Goal: Task Accomplishment & Management: Use online tool/utility

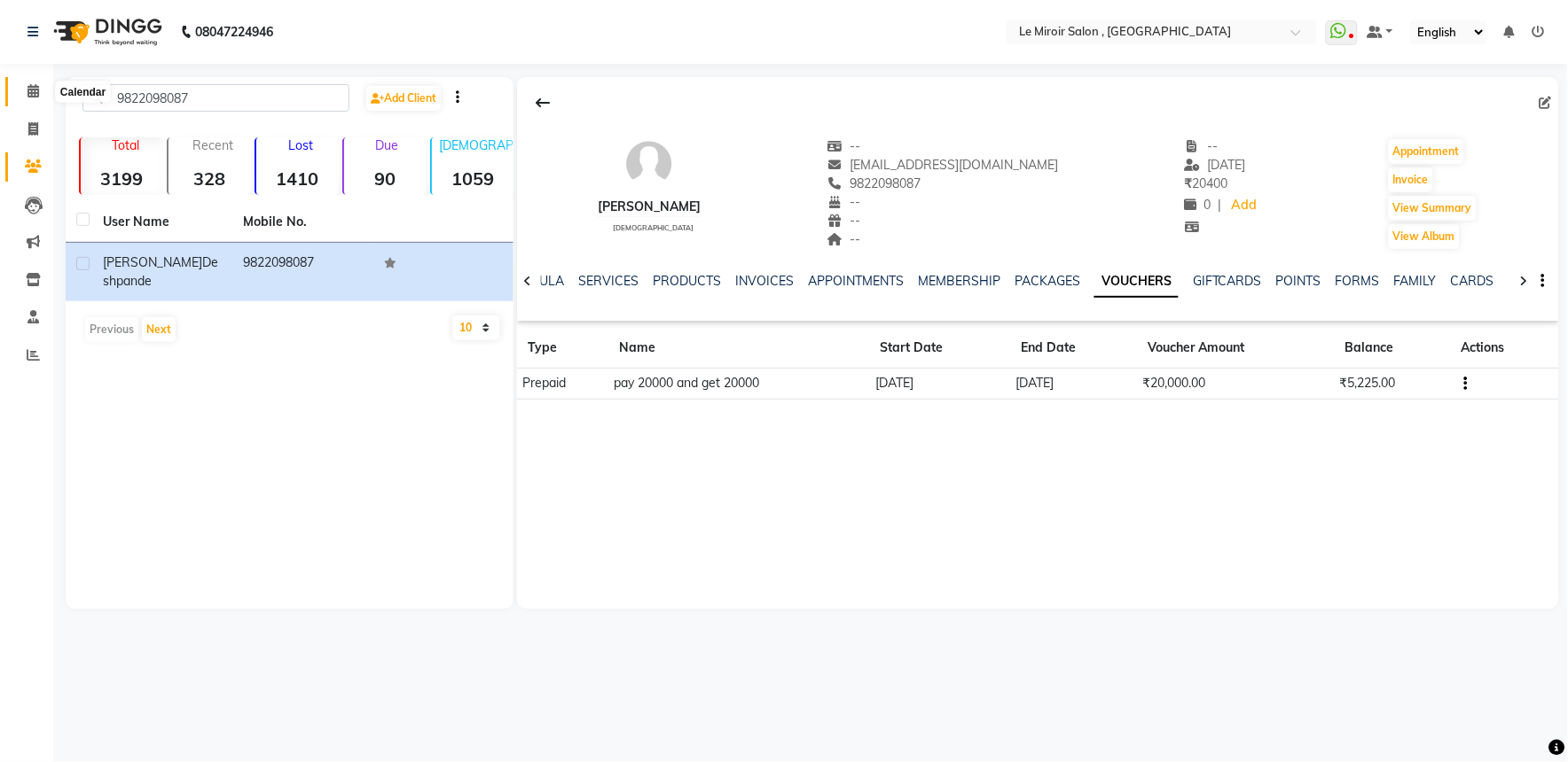
click at [21, 86] on span at bounding box center [33, 91] width 31 height 21
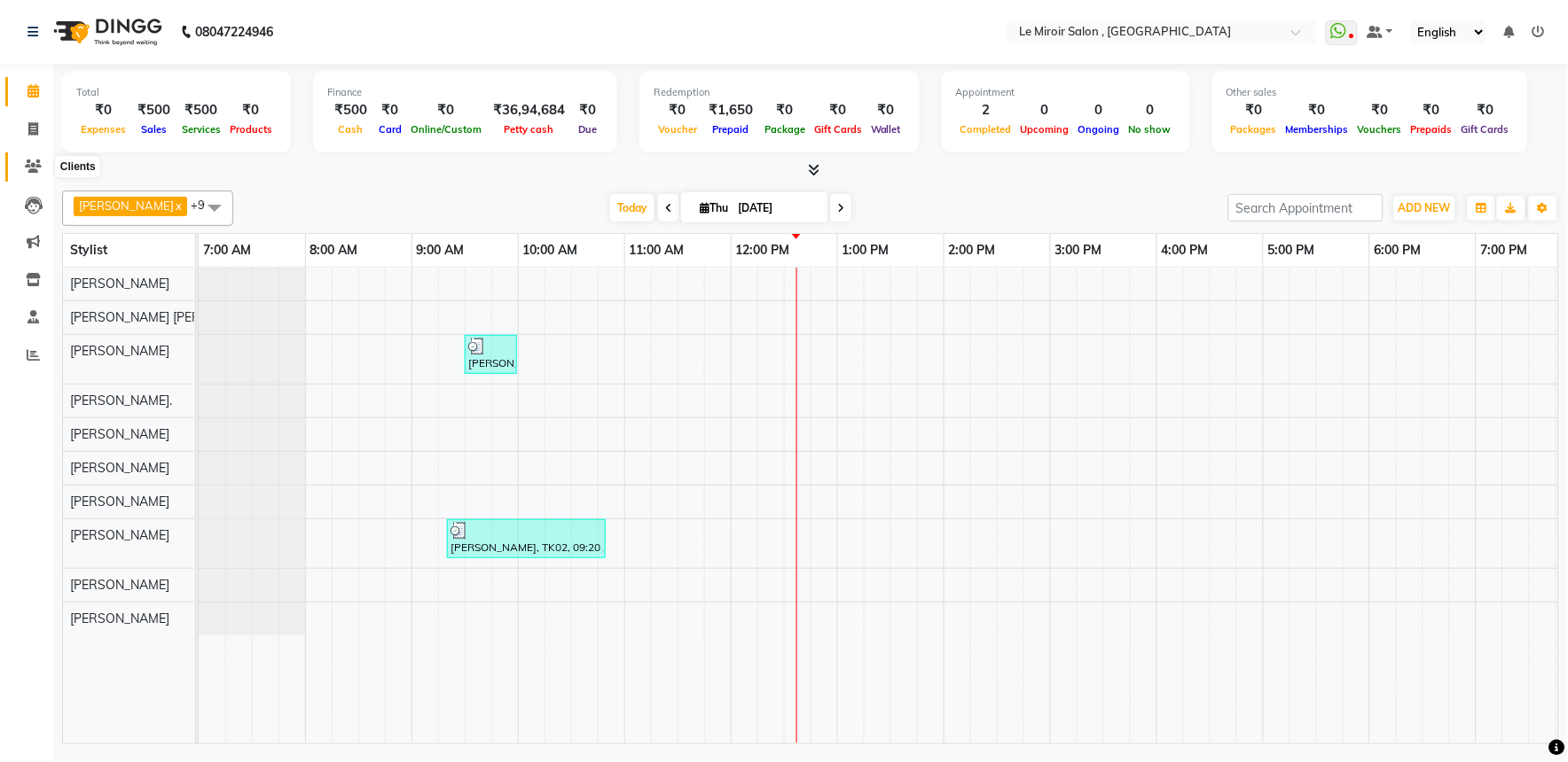
click at [22, 164] on span at bounding box center [33, 167] width 31 height 21
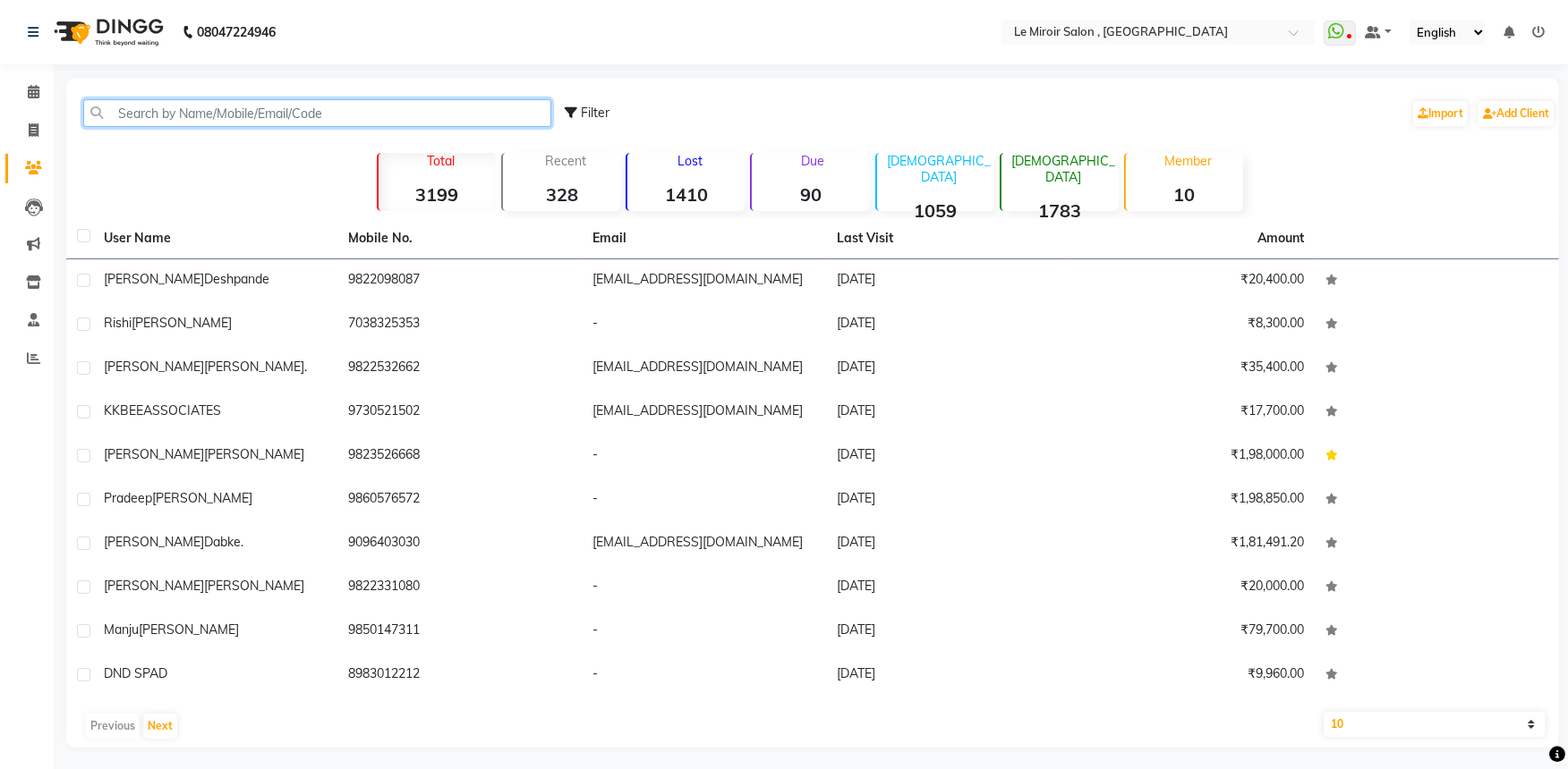
click at [225, 107] on input "text" at bounding box center [316, 113] width 468 height 27
paste input "9673999849"
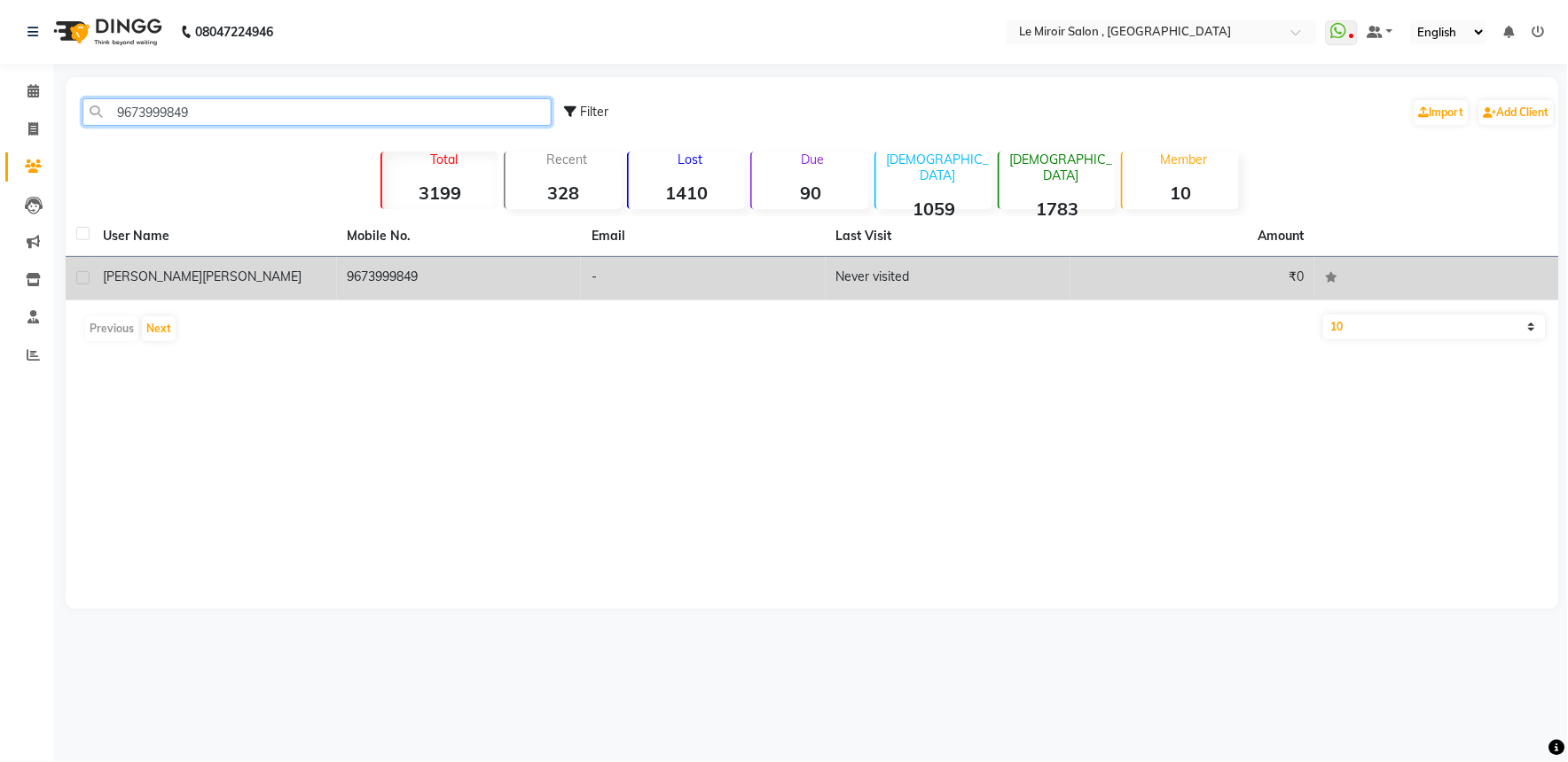
type input "9673999849"
click at [208, 270] on div "[PERSON_NAME]" at bounding box center [215, 277] width 224 height 19
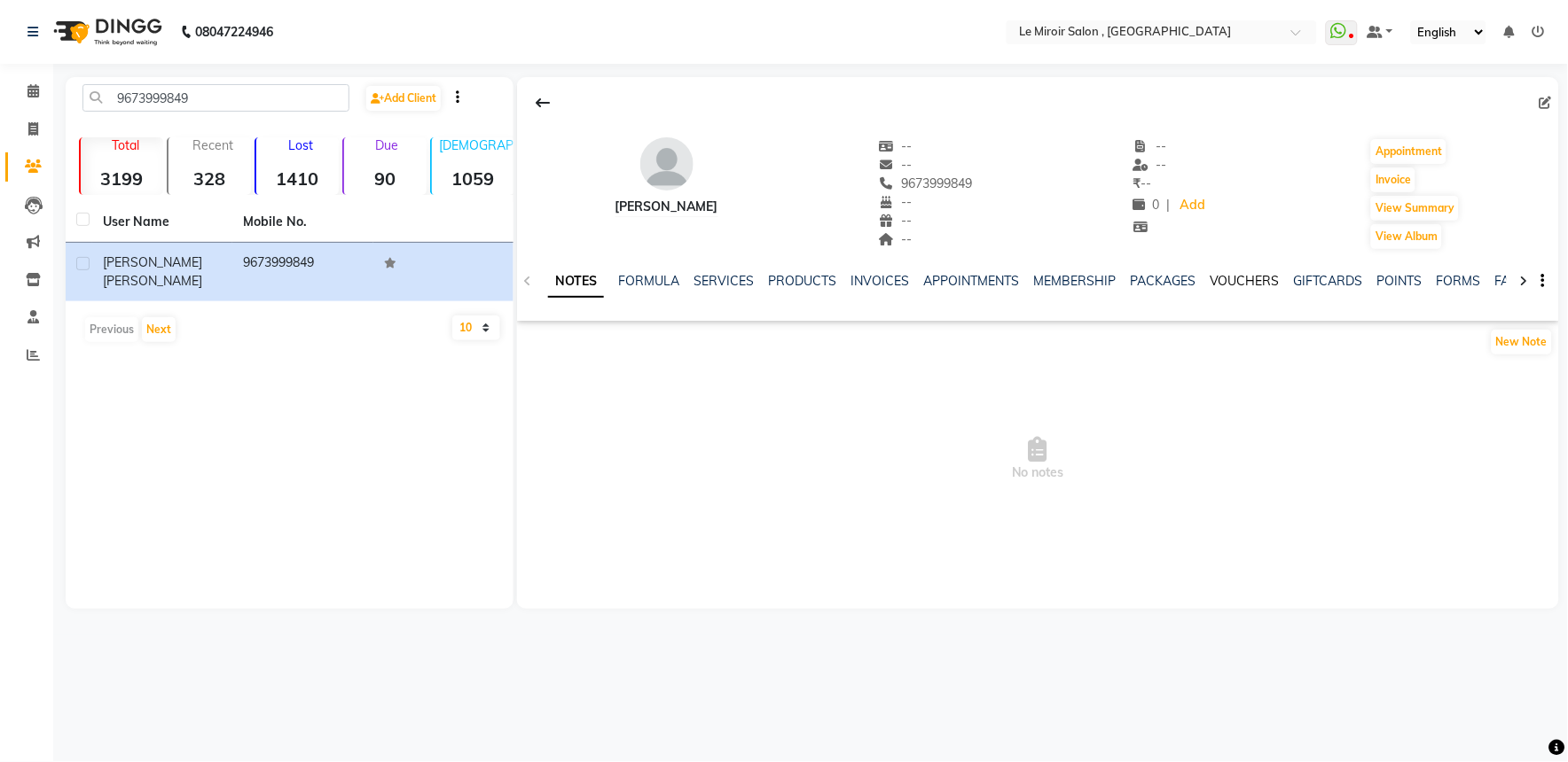
click at [1242, 285] on link "VOUCHERS" at bounding box center [1244, 281] width 70 height 16
click at [1031, 285] on link "PACKAGES" at bounding box center [1047, 281] width 65 height 16
click at [755, 278] on link "INVOICES" at bounding box center [778, 281] width 59 height 16
click at [30, 87] on icon at bounding box center [33, 90] width 11 height 13
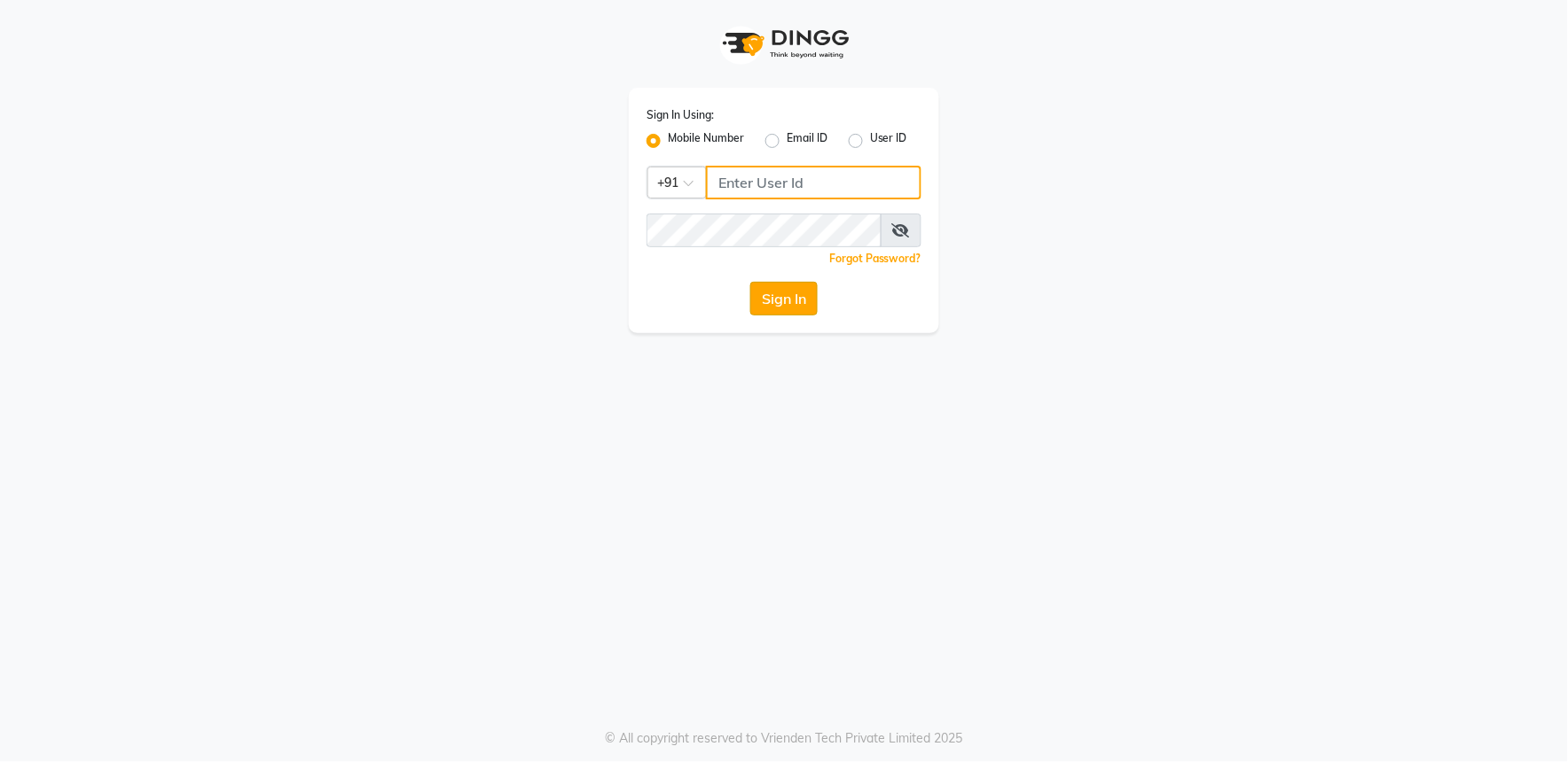
type input "8378954721"
click at [787, 302] on button "Sign In" at bounding box center [784, 298] width 67 height 34
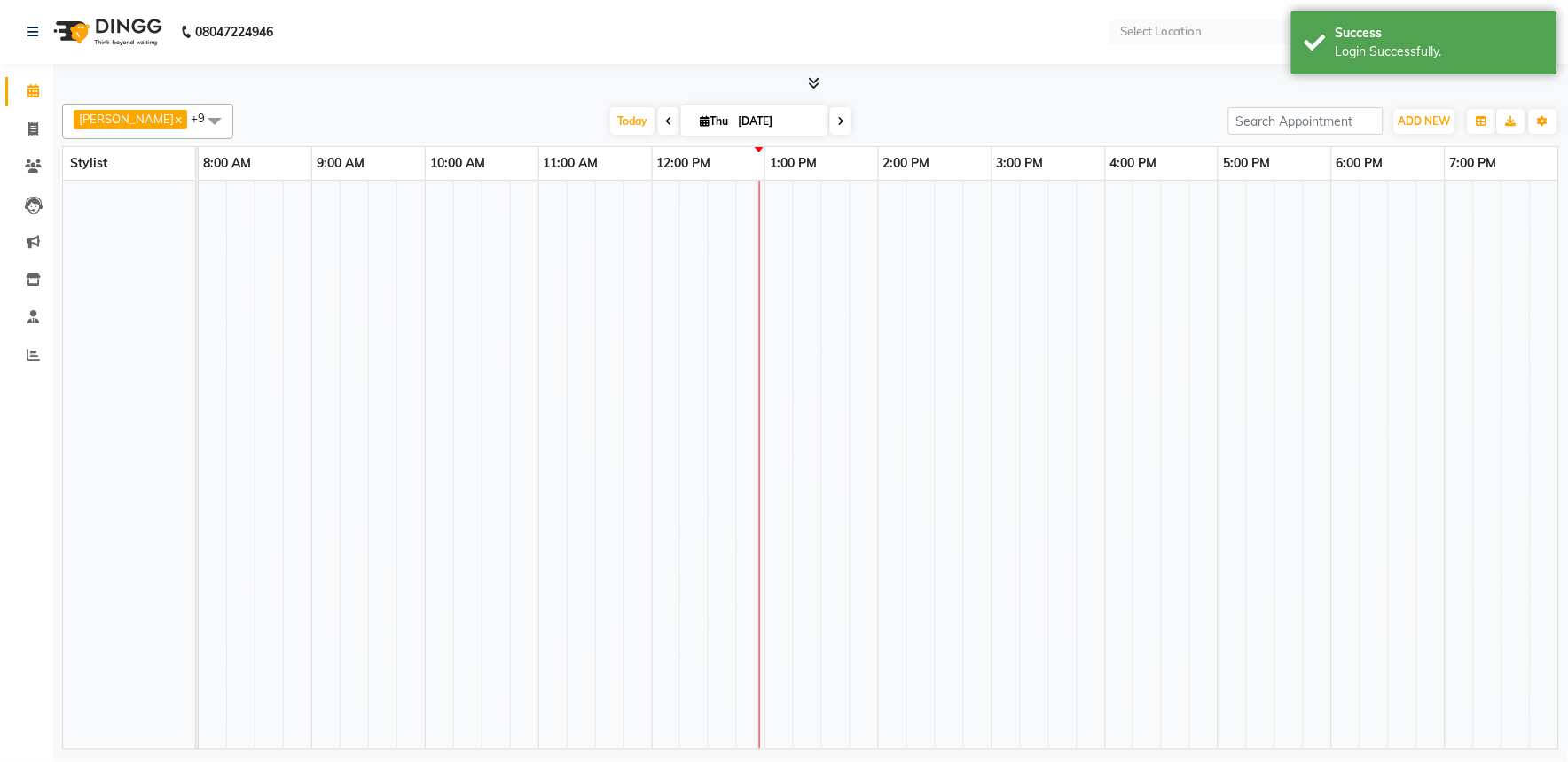
select select "en"
